Goal: Task Accomplishment & Management: Manage account settings

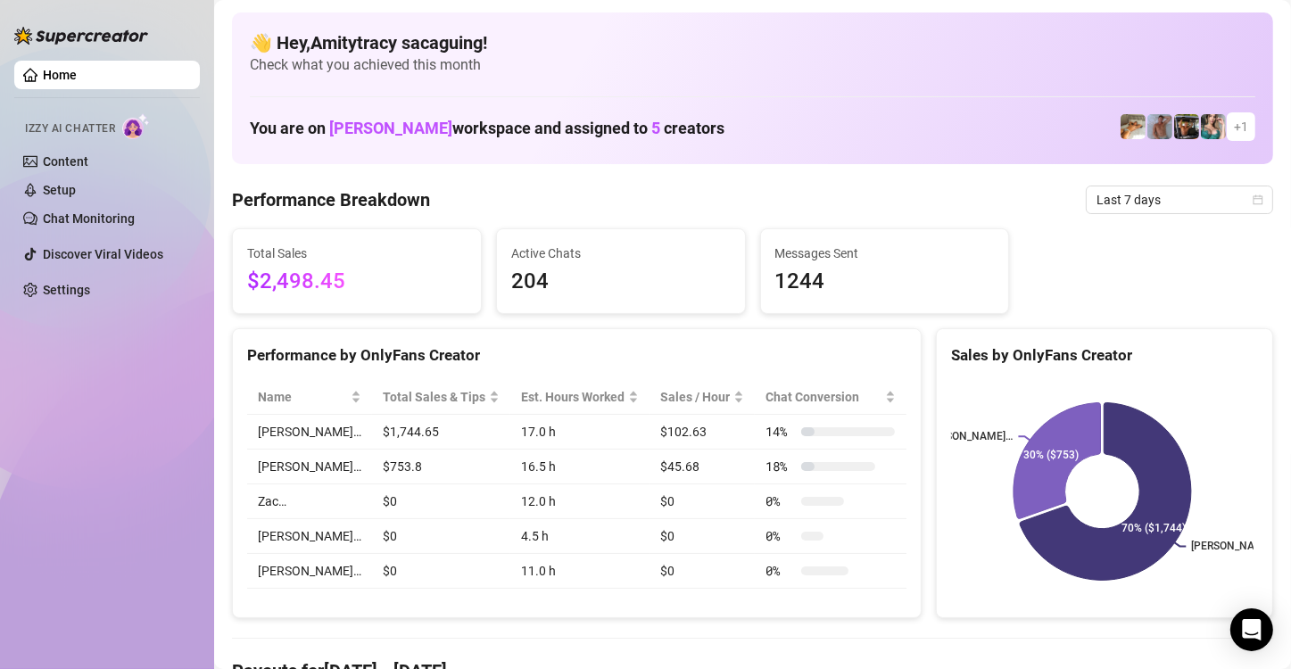
click at [138, 491] on div "Home Izzy AI Chatter Content Setup Chat Monitoring Discover Viral Videos Settin…" at bounding box center [107, 326] width 186 height 653
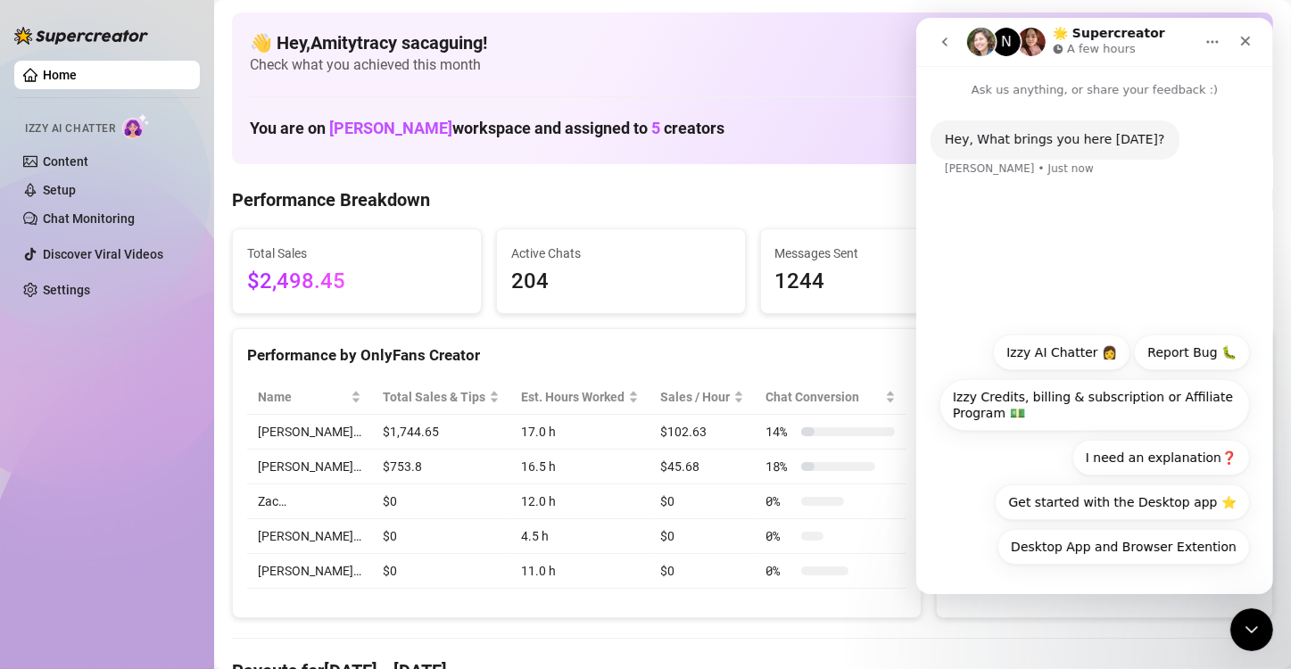
click at [1242, 43] on icon "Close" at bounding box center [1245, 42] width 10 height 10
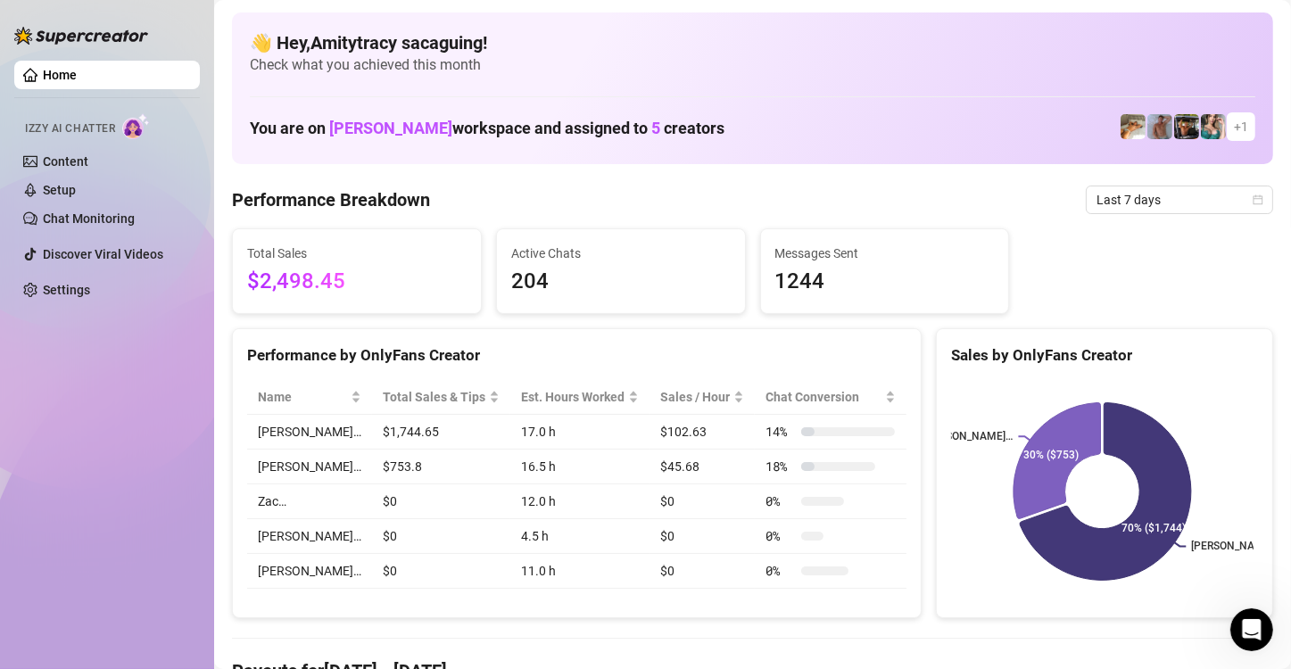
click at [62, 74] on link "Home" at bounding box center [60, 75] width 34 height 14
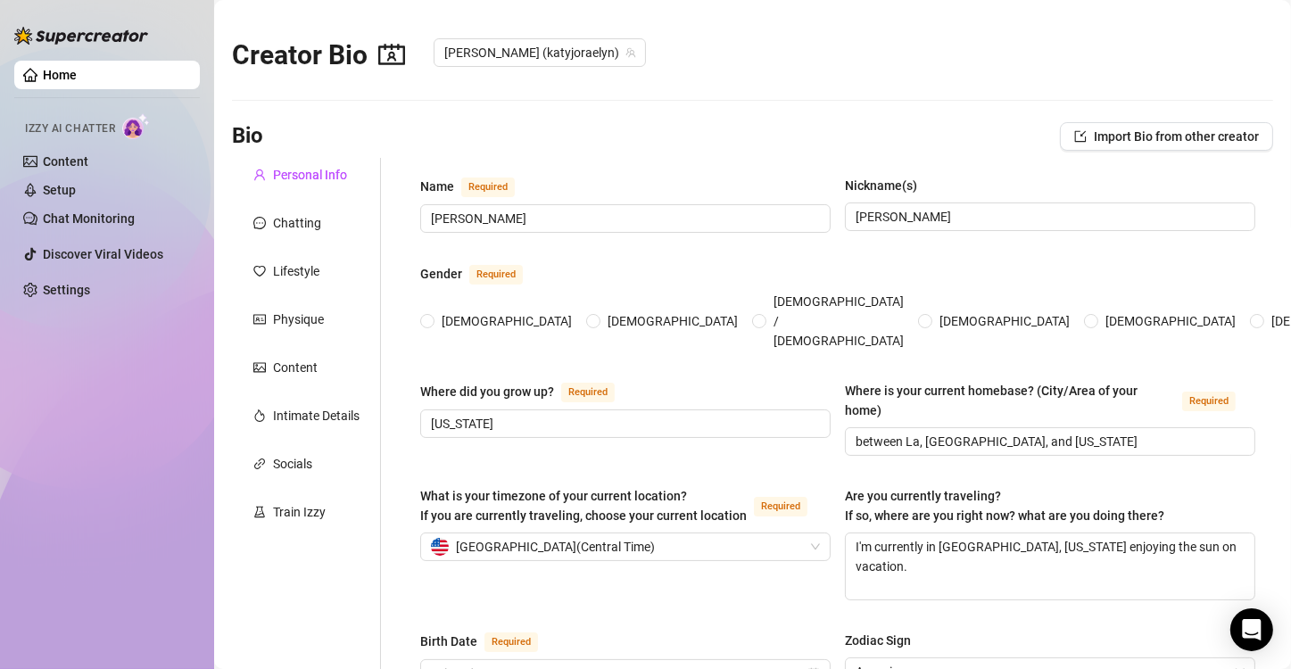
radio input "true"
type input "[DATE]"
